Goal: Communication & Community: Answer question/provide support

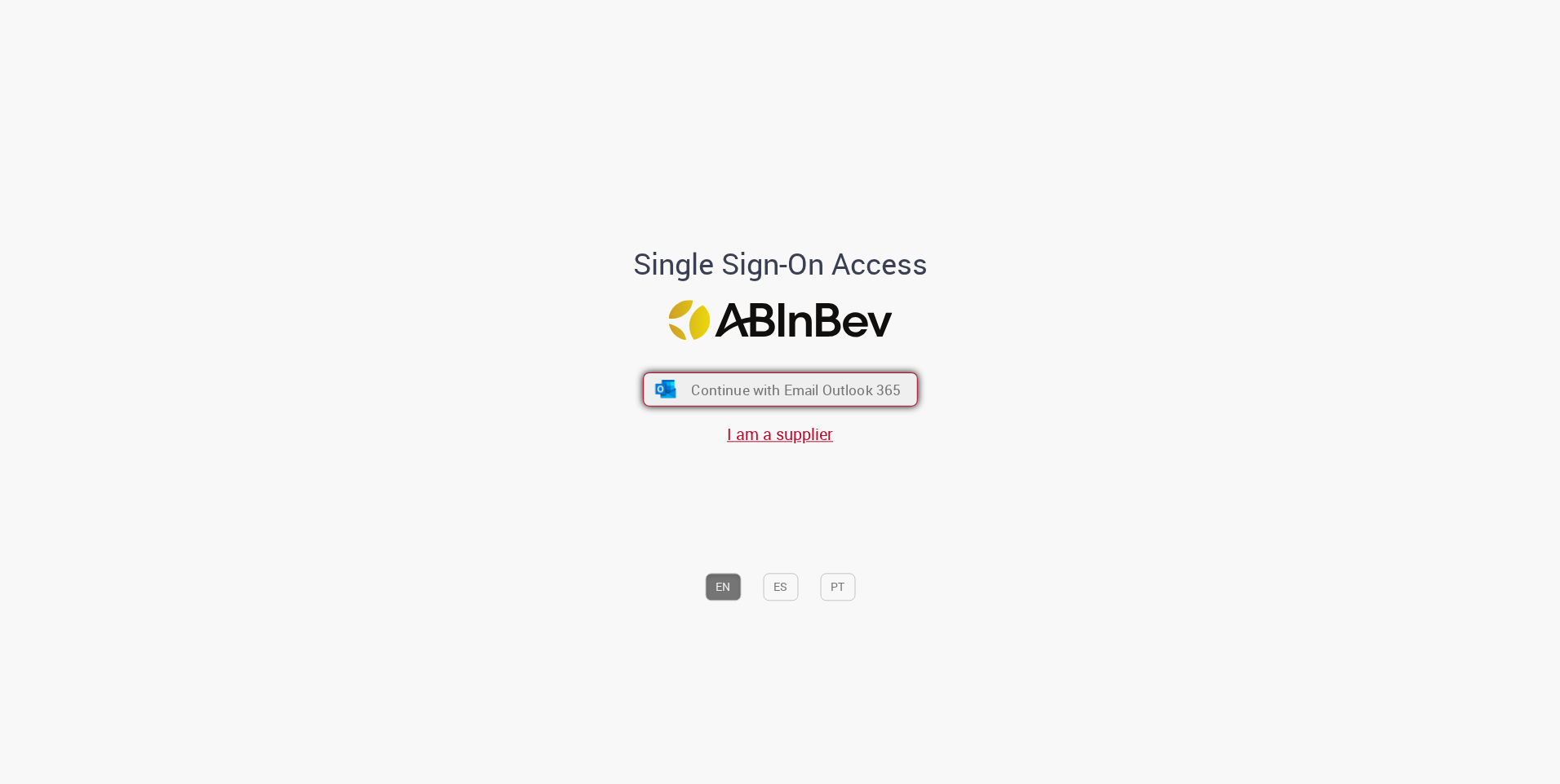
click at [681, 395] on button "Continue with Email Outlook 365" at bounding box center [780, 390] width 275 height 34
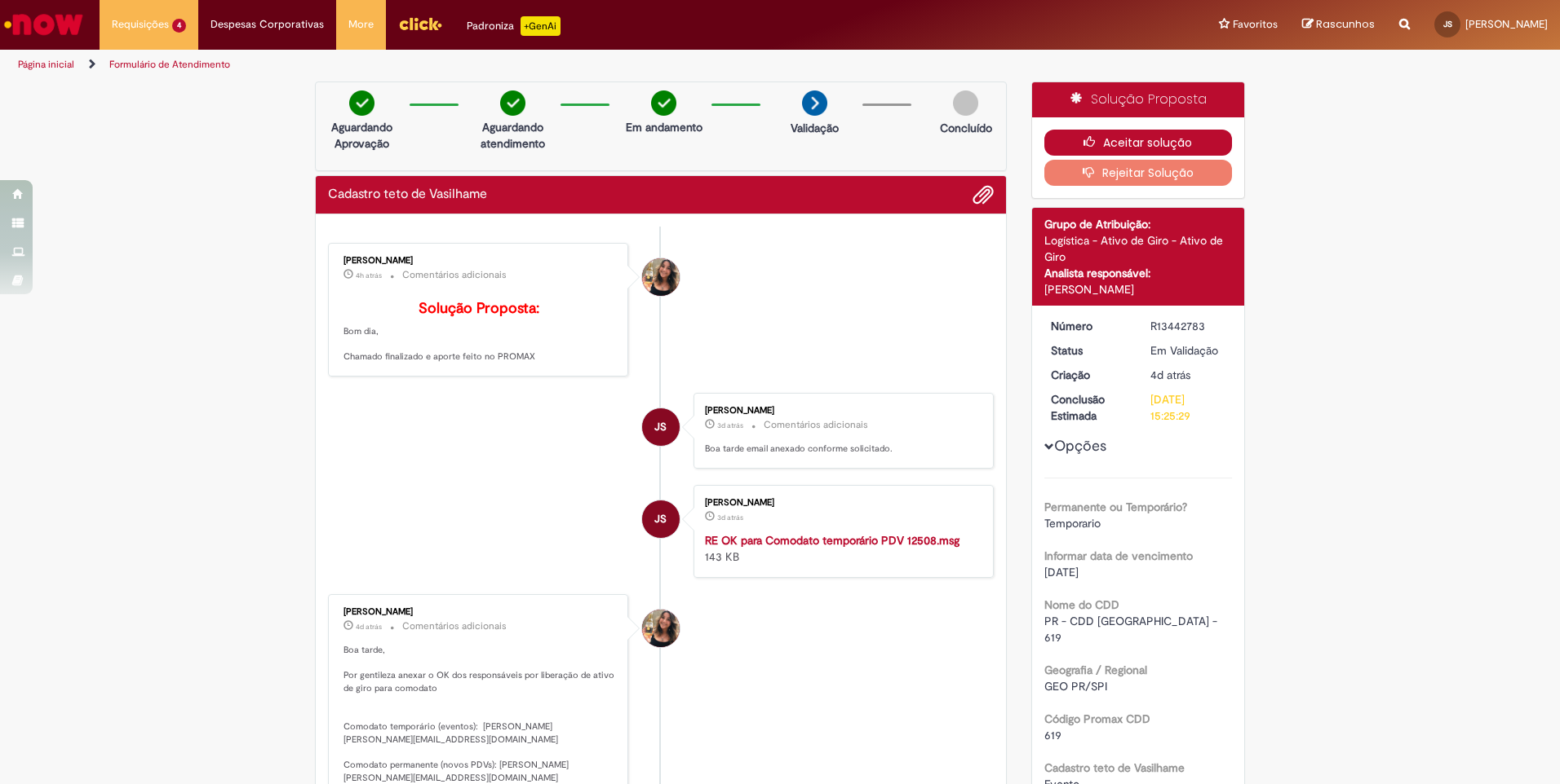
click at [1083, 141] on icon "button" at bounding box center [1093, 142] width 20 height 11
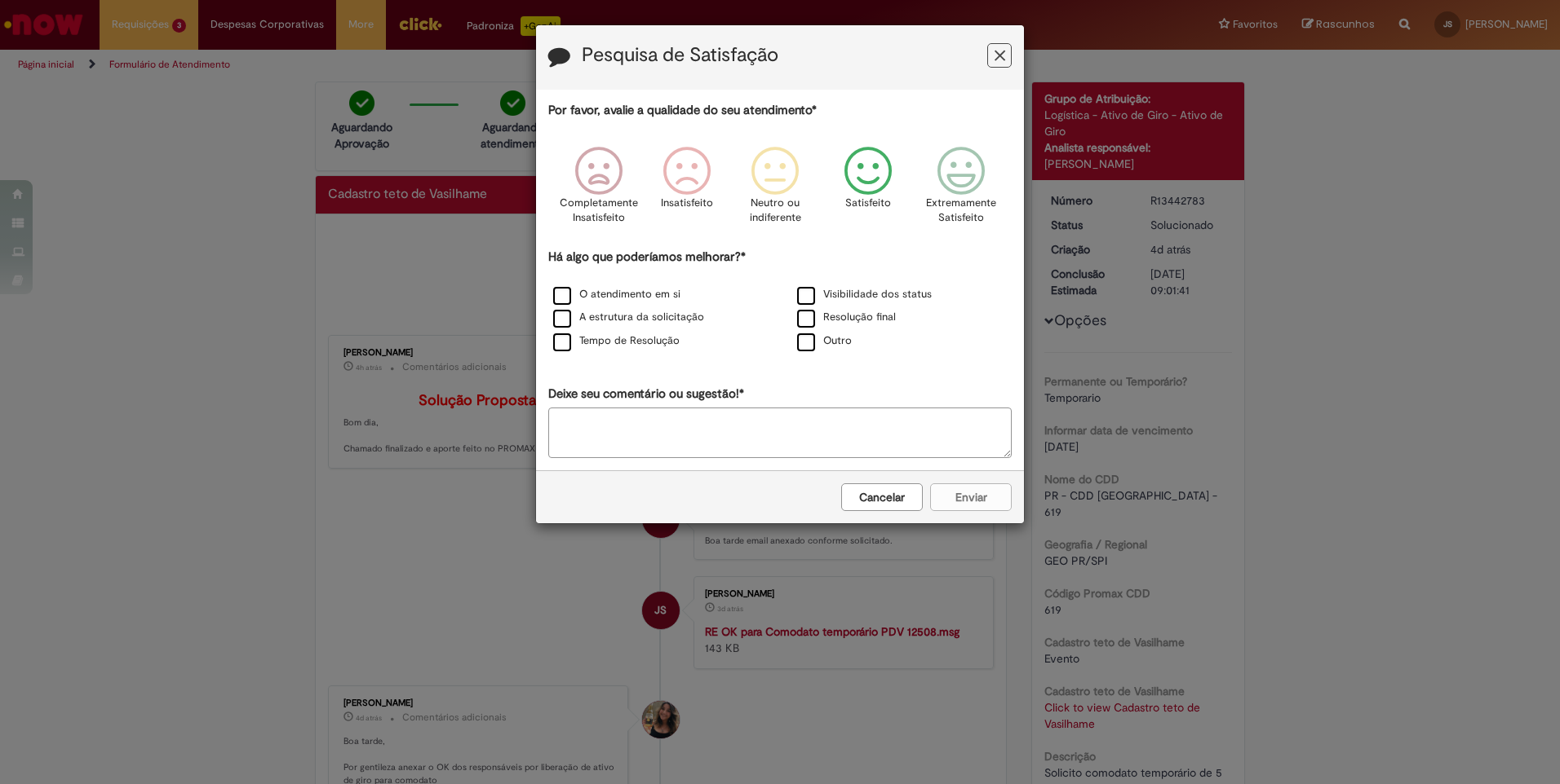
click at [856, 177] on icon "Feedback" at bounding box center [868, 172] width 61 height 49
click at [560, 346] on label "Tempo de Resolução" at bounding box center [616, 341] width 127 height 16
click at [966, 500] on button "Enviar" at bounding box center [971, 497] width 82 height 28
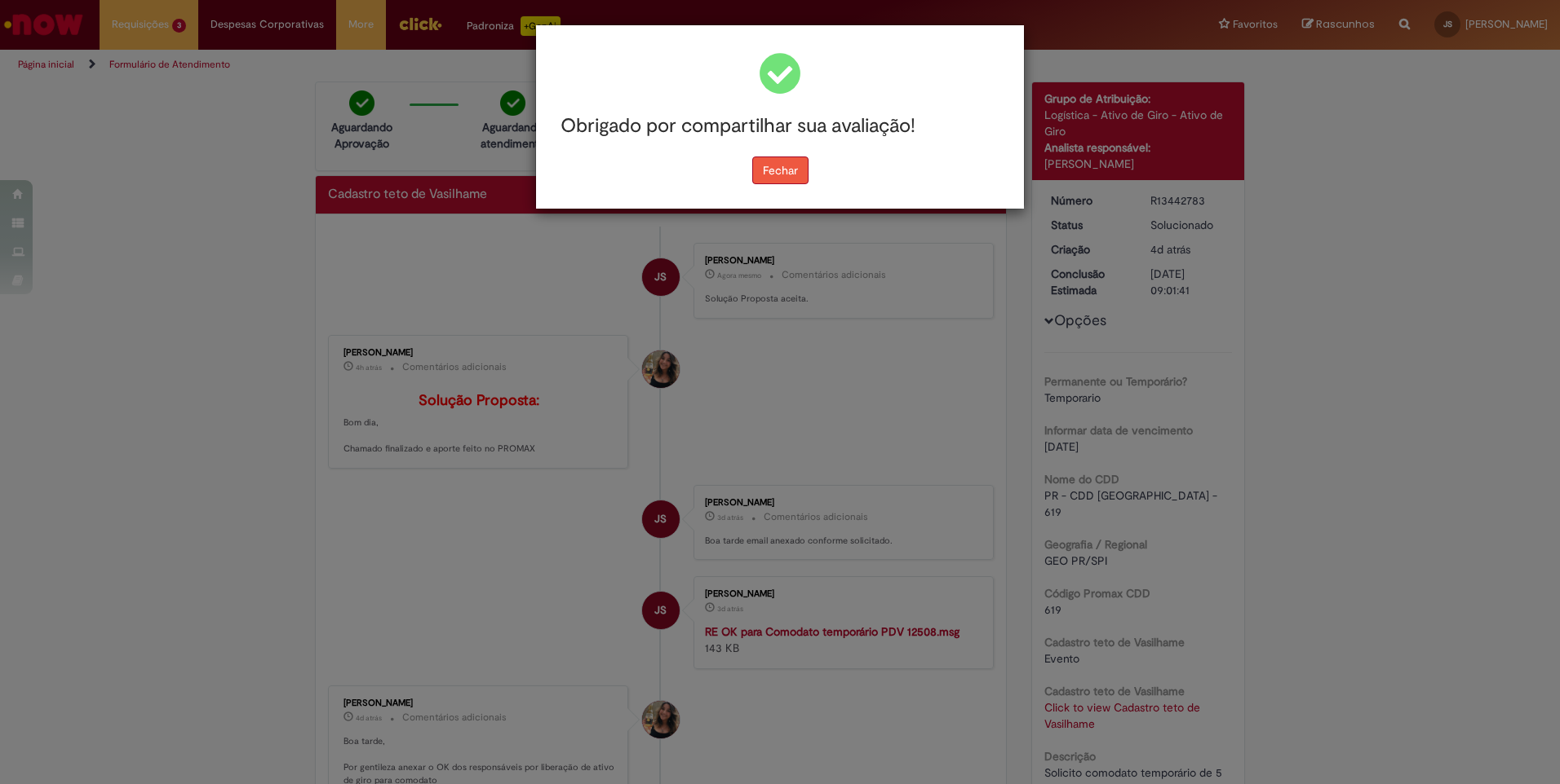
click at [771, 171] on button "Fechar" at bounding box center [780, 170] width 56 height 28
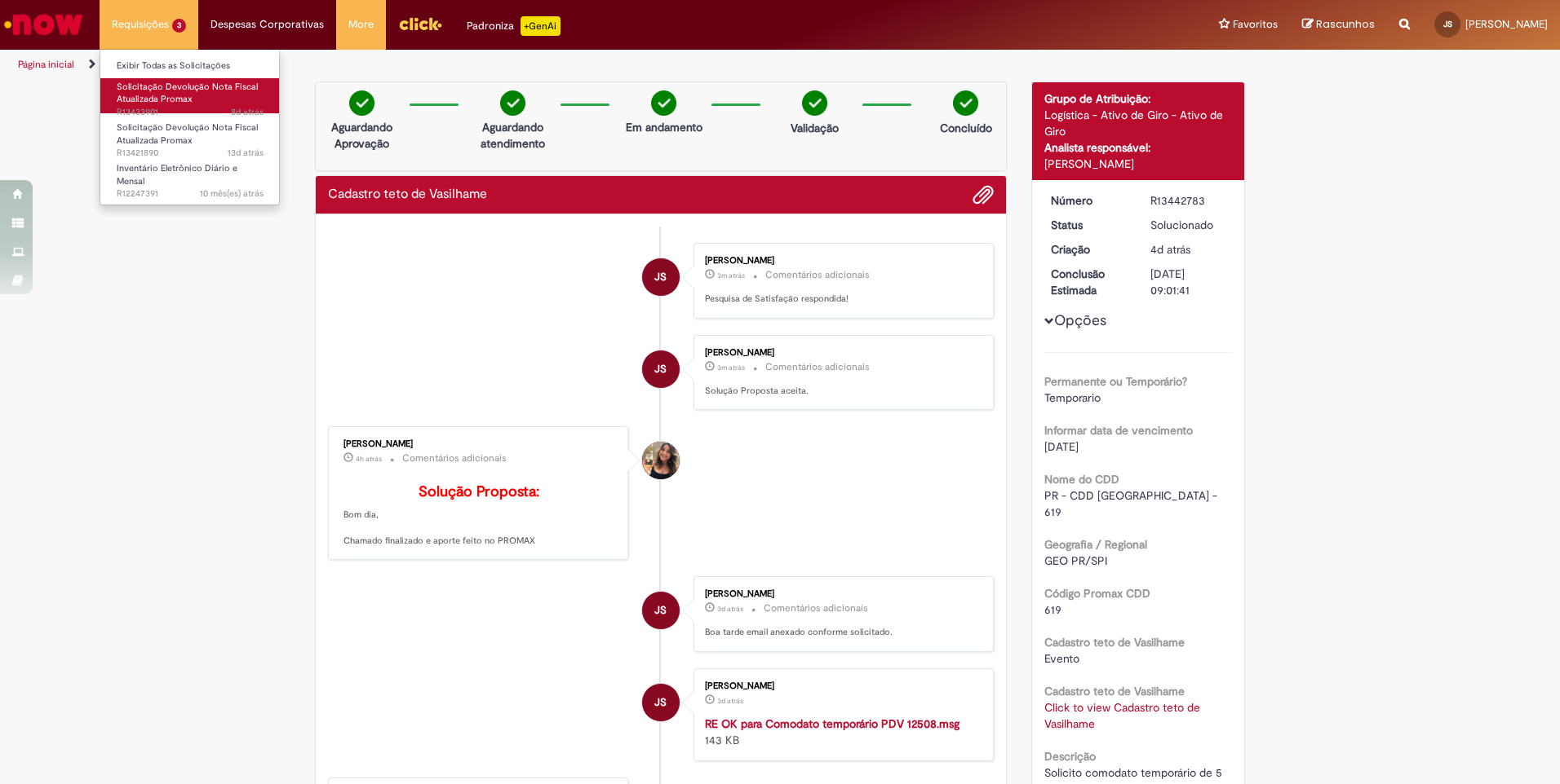
click at [146, 92] on span "Solicitação Devolução Nota Fiscal Atualizada Promax" at bounding box center [187, 93] width 142 height 25
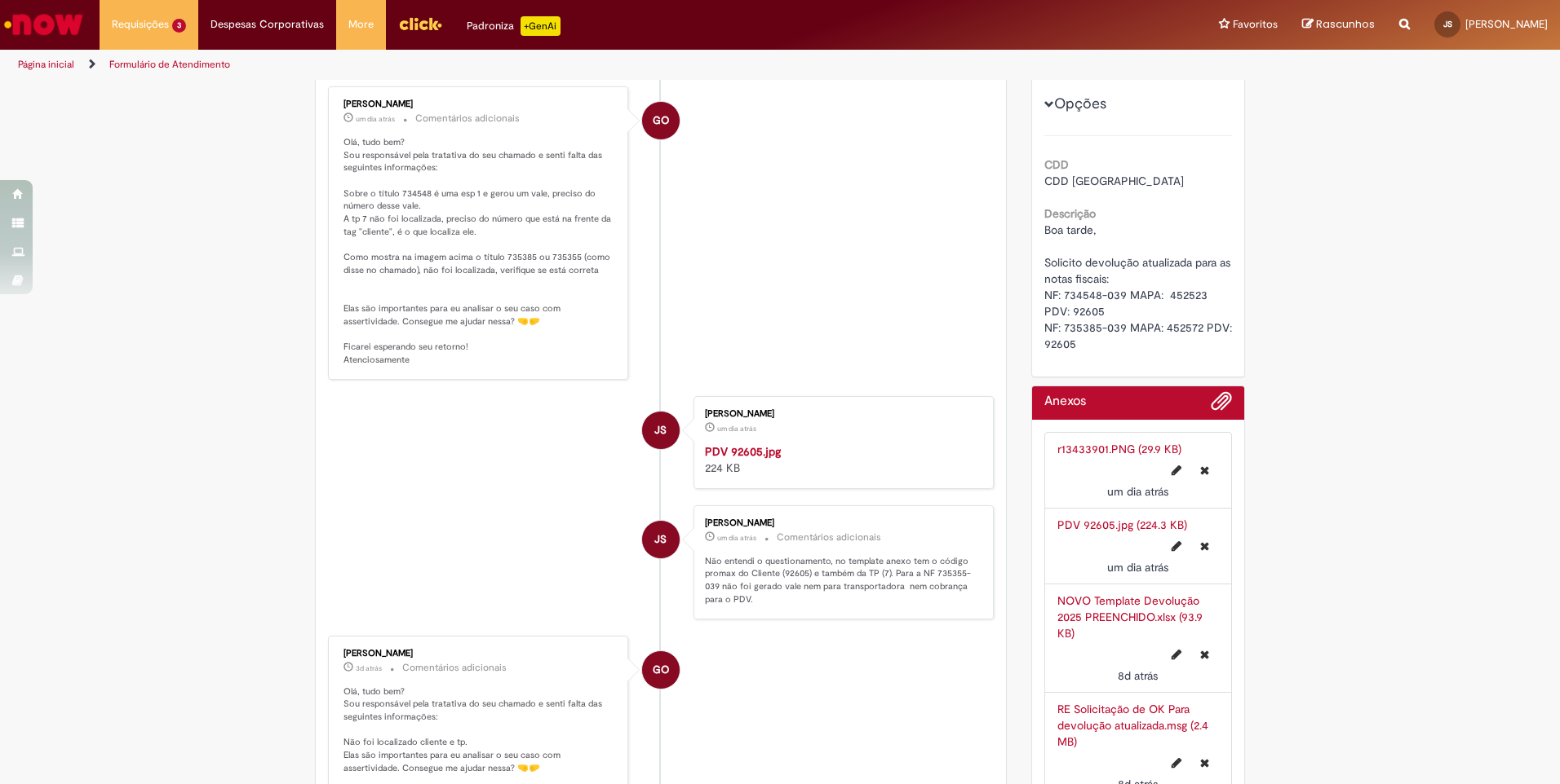
scroll to position [163, 0]
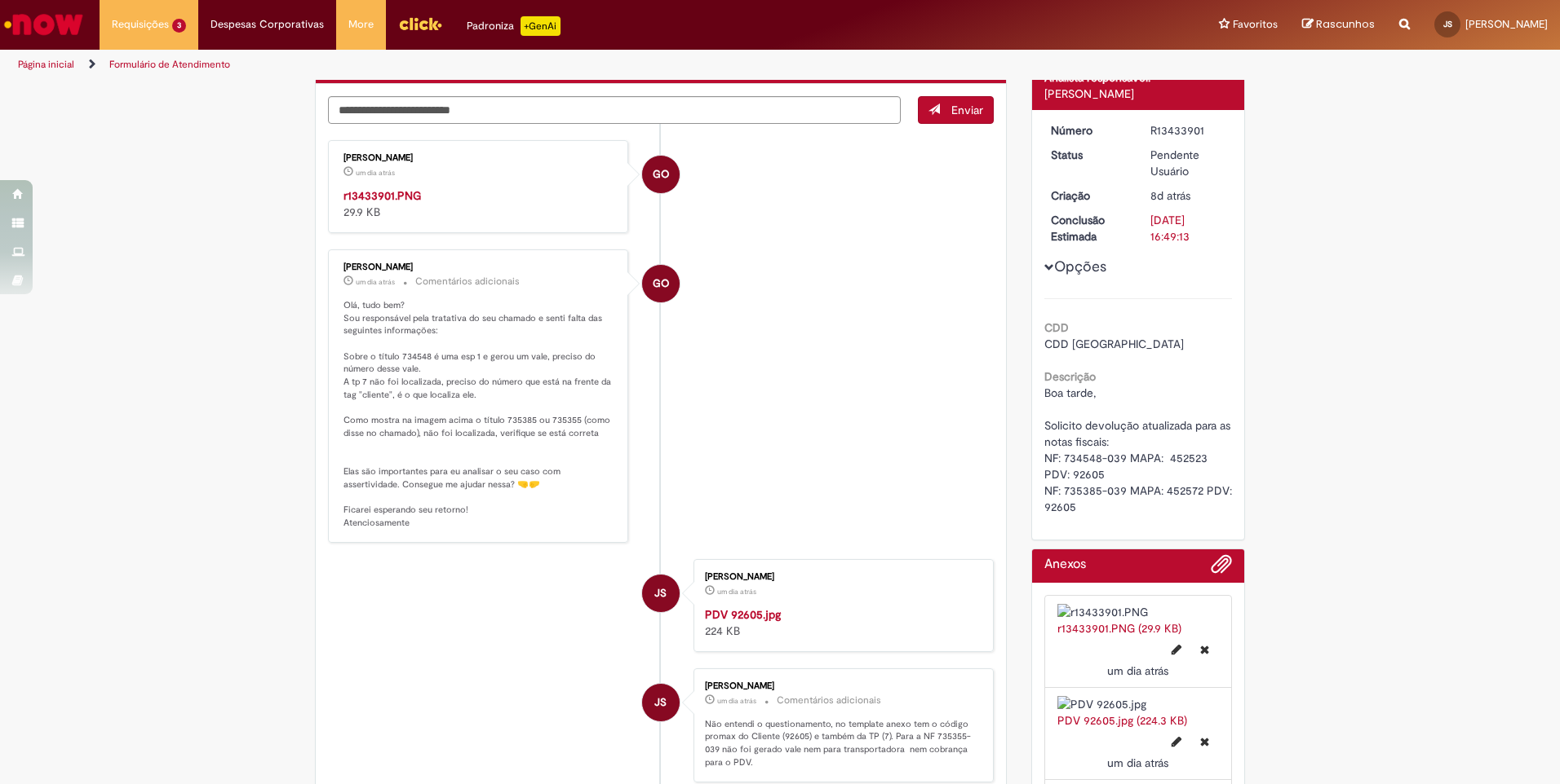
click at [461, 187] on img "Histórico de tíquete" at bounding box center [479, 187] width 272 height 0
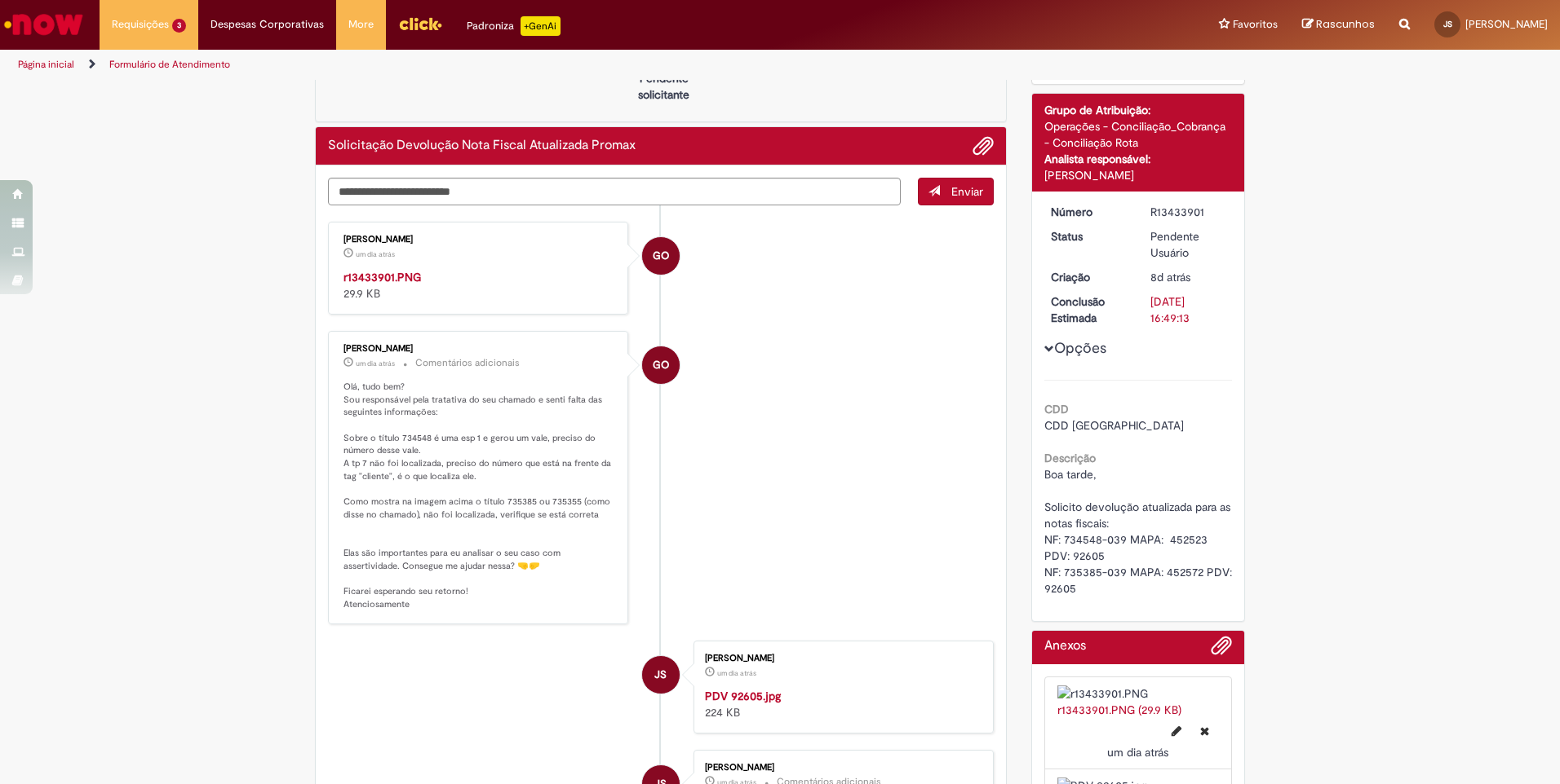
scroll to position [0, 0]
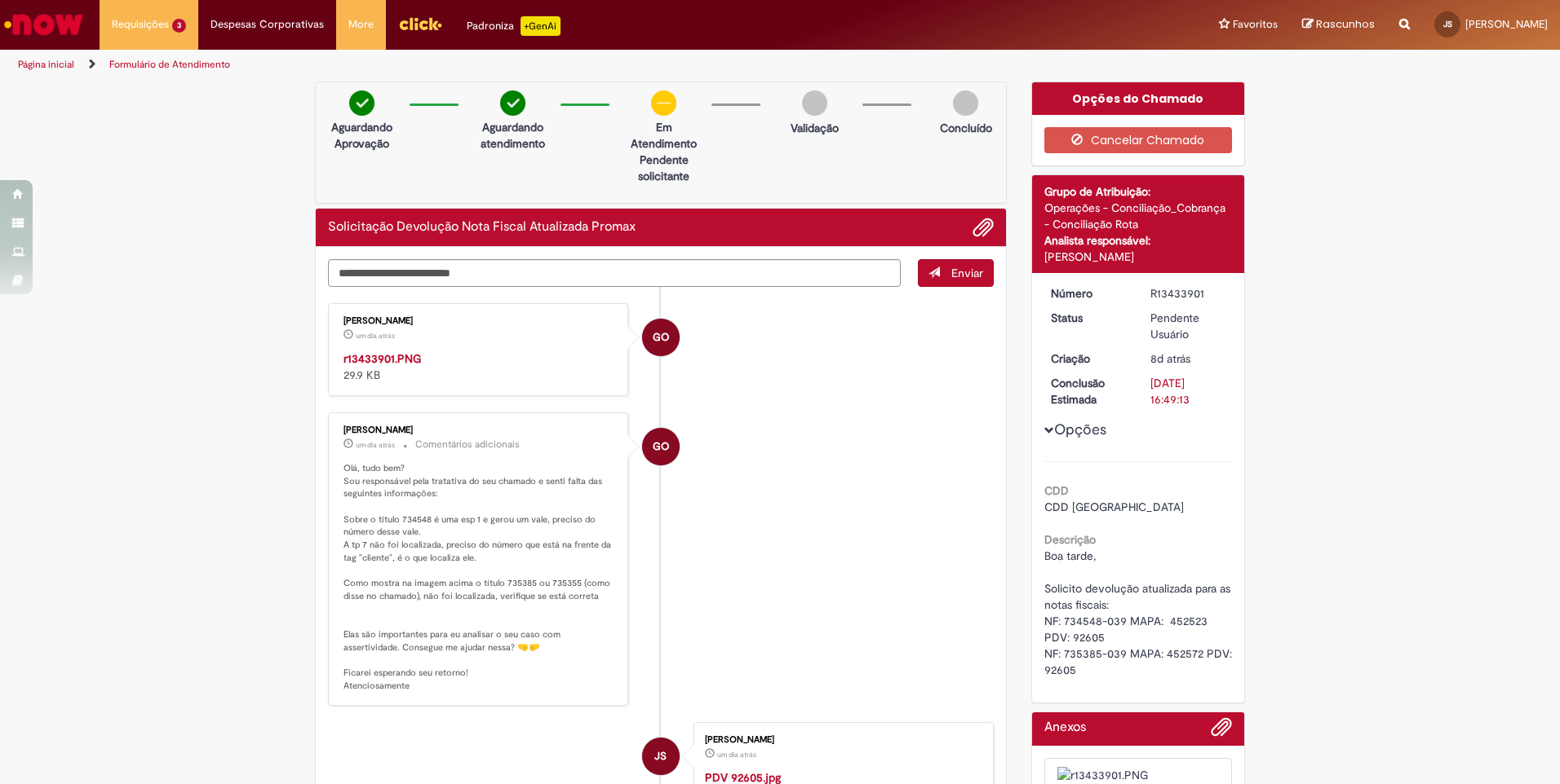
click at [398, 351] on img "Histórico de tíquete" at bounding box center [479, 351] width 272 height 0
click at [420, 269] on textarea "Digite sua mensagem aqui..." at bounding box center [614, 273] width 573 height 28
type textarea "*"
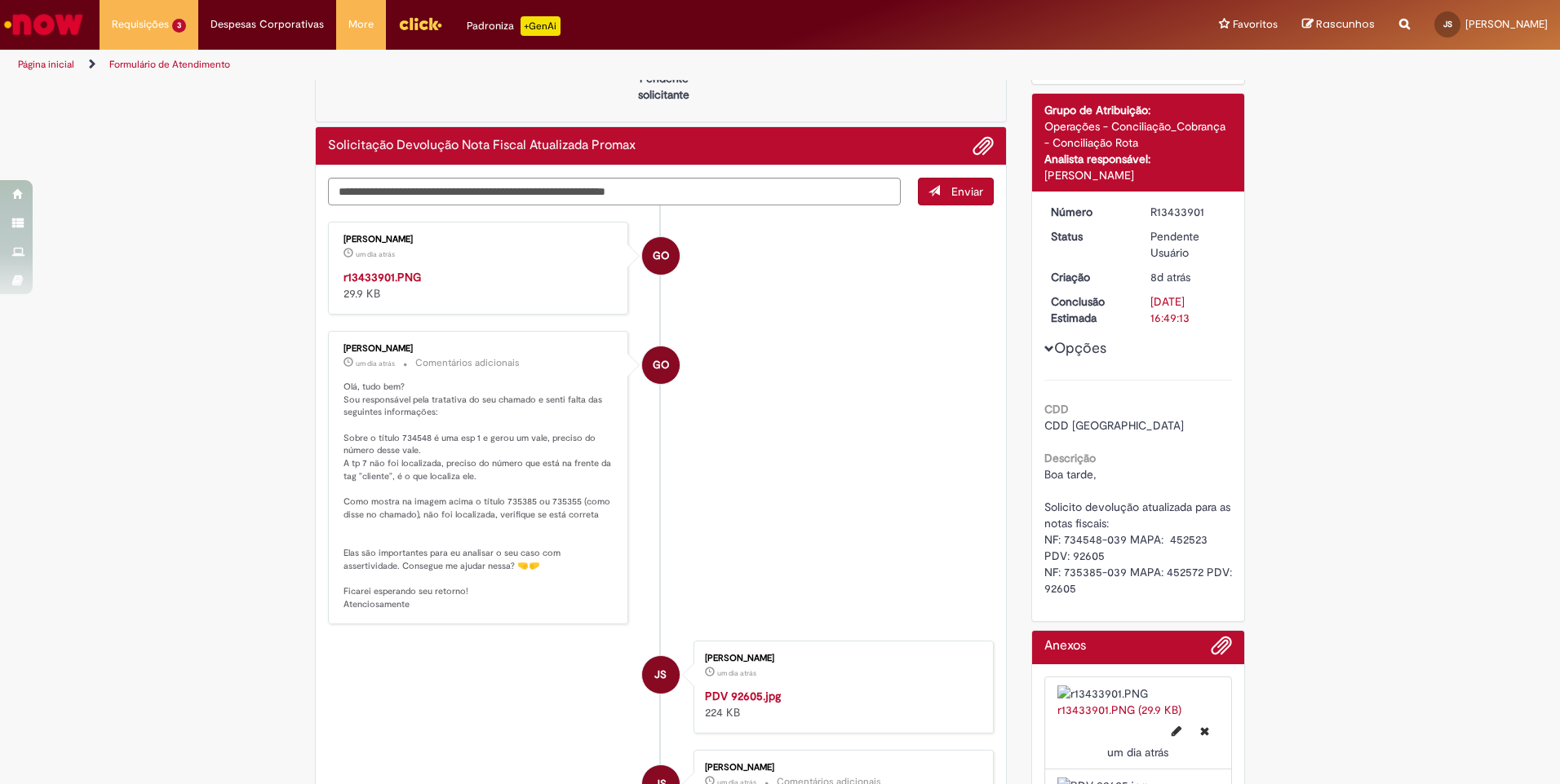
click at [420, 588] on p "Olá, tudo bem? Sou responsável pela tratativa do seu chamado e senti falta das …" at bounding box center [479, 496] width 272 height 231
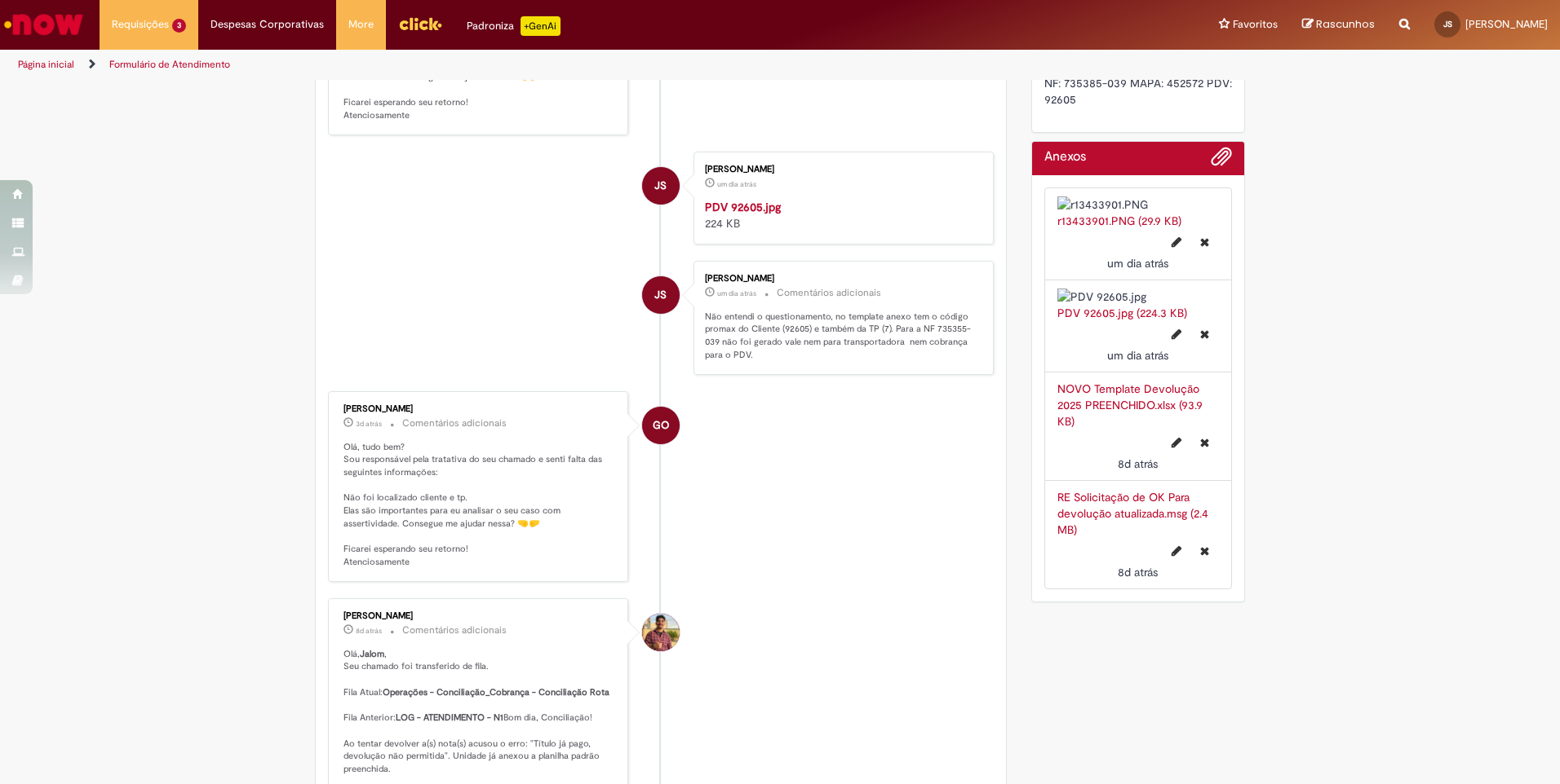
scroll to position [734, 0]
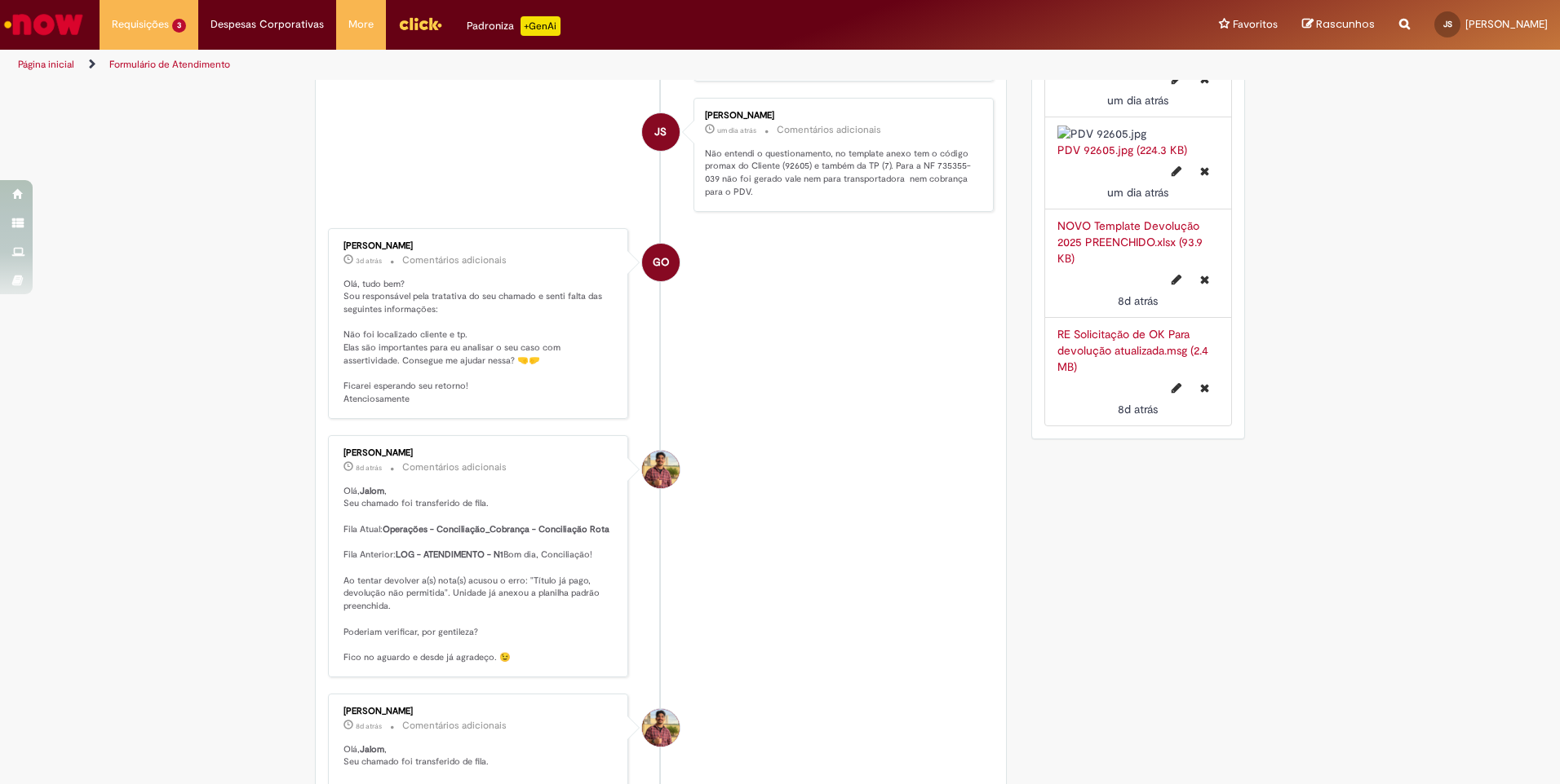
click at [1125, 266] on link "NOVO Template Devolução 2025 PREENCHIDO.xlsx (93.9 KB)" at bounding box center [1130, 242] width 146 height 47
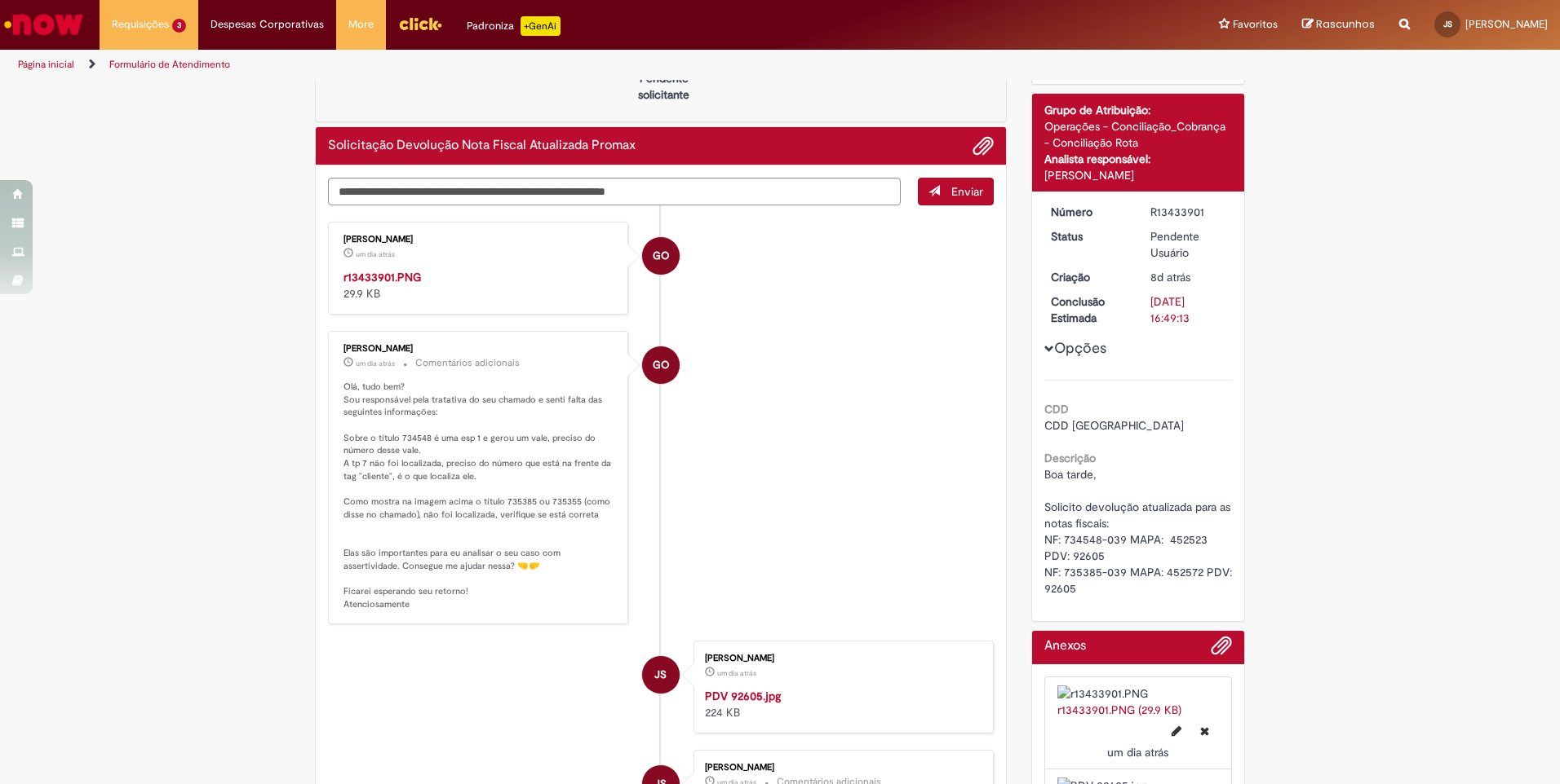
scroll to position [0, 0]
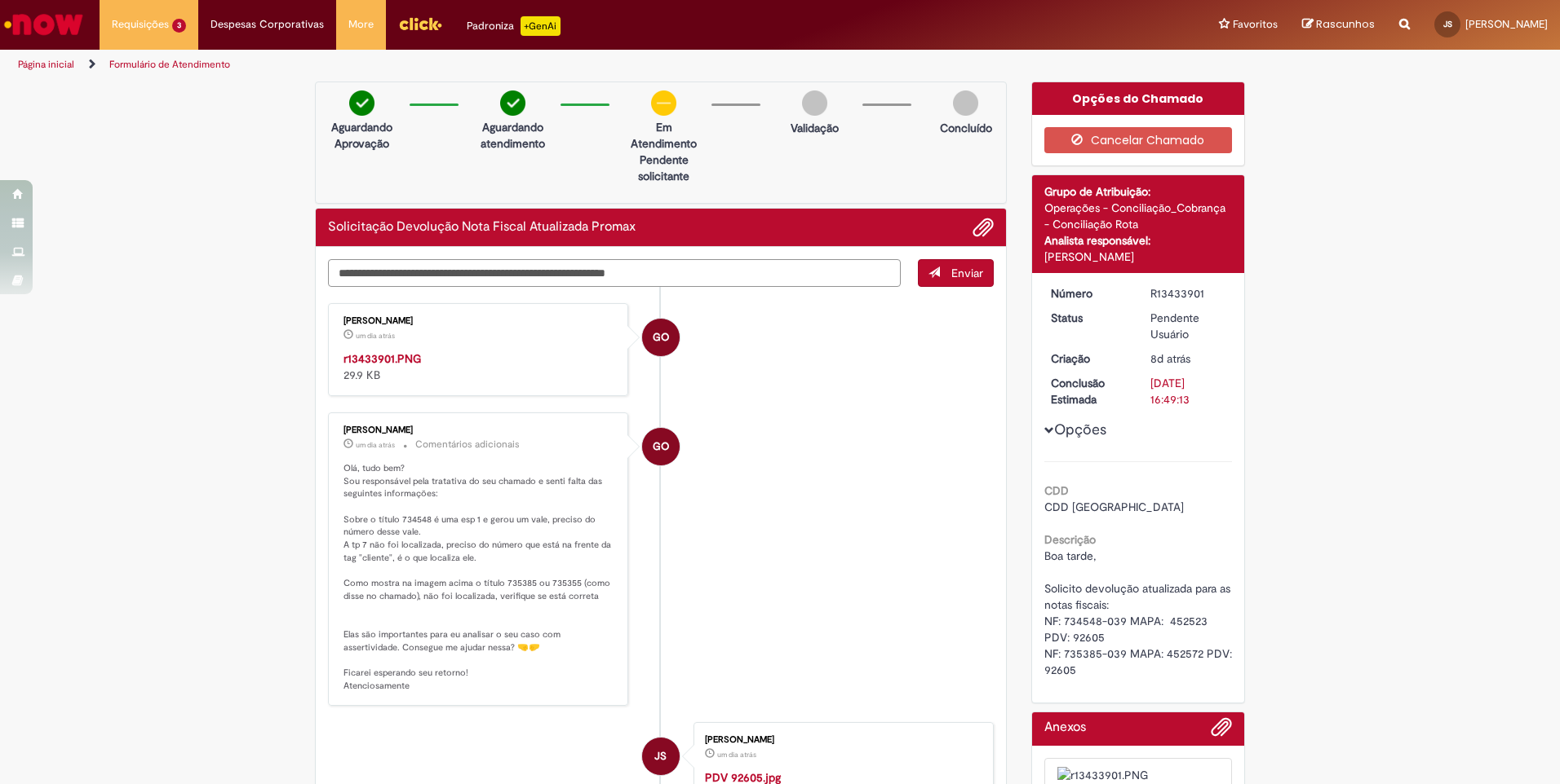
click at [656, 273] on textarea "**********" at bounding box center [614, 273] width 573 height 28
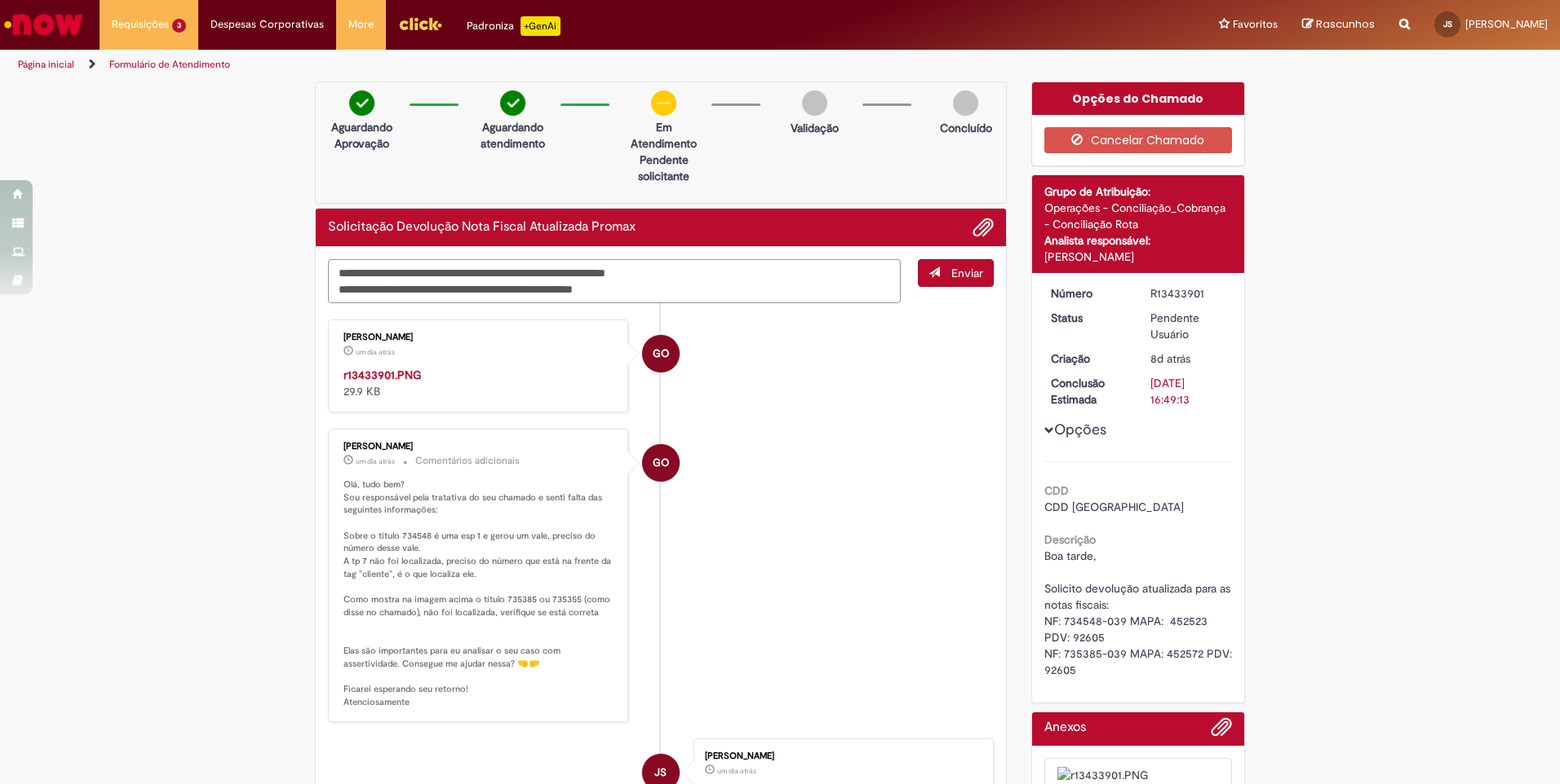
click at [646, 289] on textarea "**********" at bounding box center [614, 281] width 573 height 44
click at [654, 272] on textarea "**********" at bounding box center [614, 281] width 573 height 44
type textarea "**********"
click at [933, 276] on span "submit" at bounding box center [934, 272] width 11 height 11
